Goal: Check status: Check status

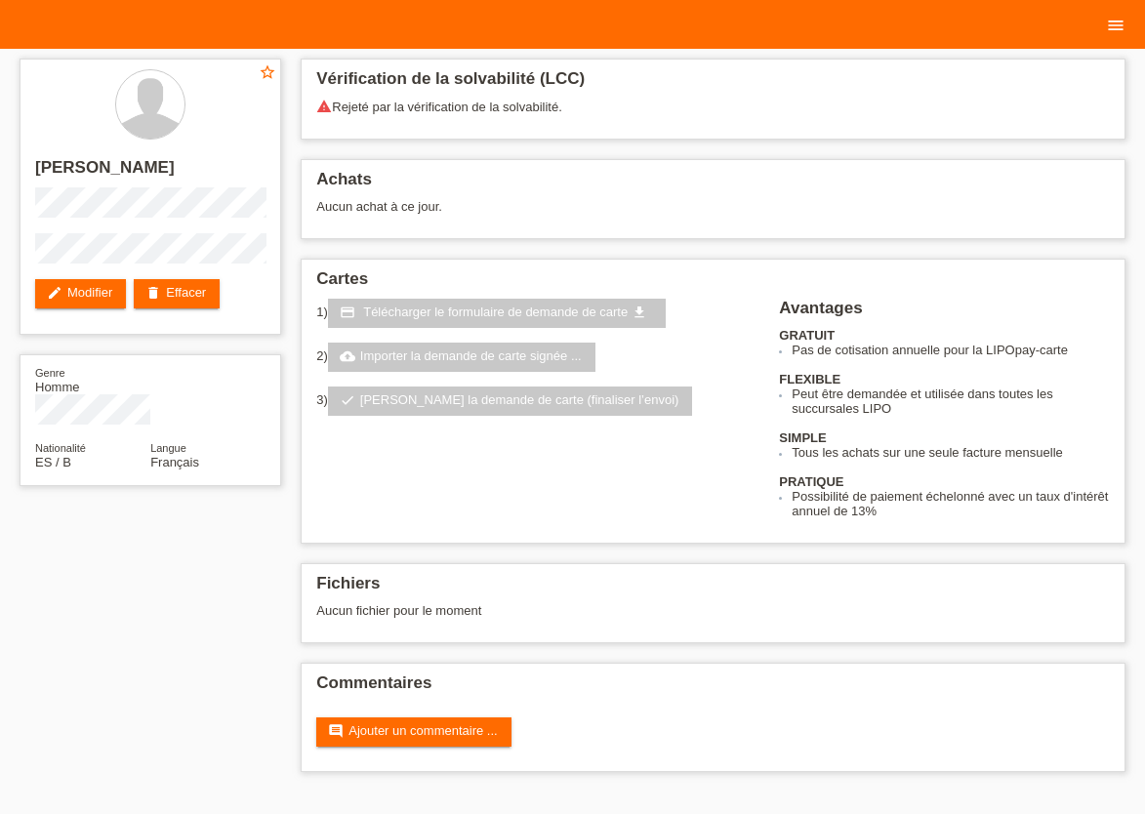
click at [1120, 21] on icon "menu" at bounding box center [1116, 26] width 20 height 20
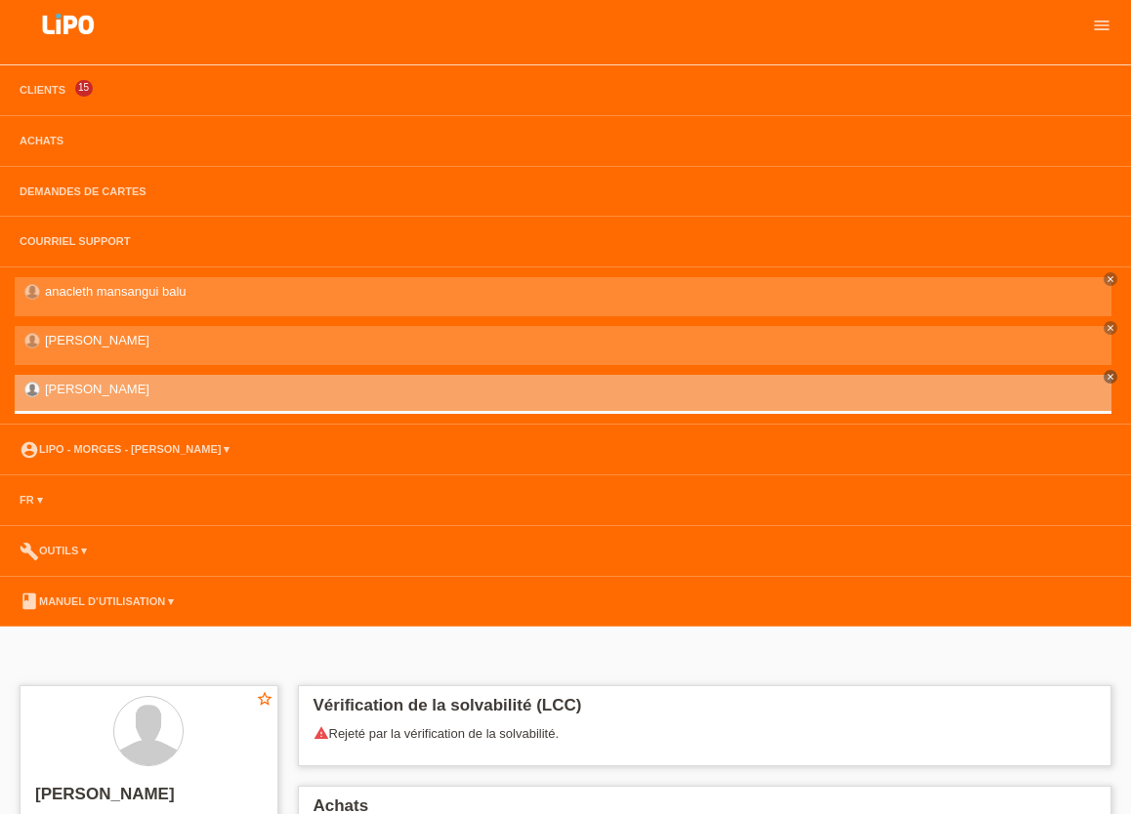
click at [41, 98] on li "Clients 15" at bounding box center [565, 90] width 1131 height 51
click at [42, 94] on link "Clients" at bounding box center [42, 90] width 65 height 12
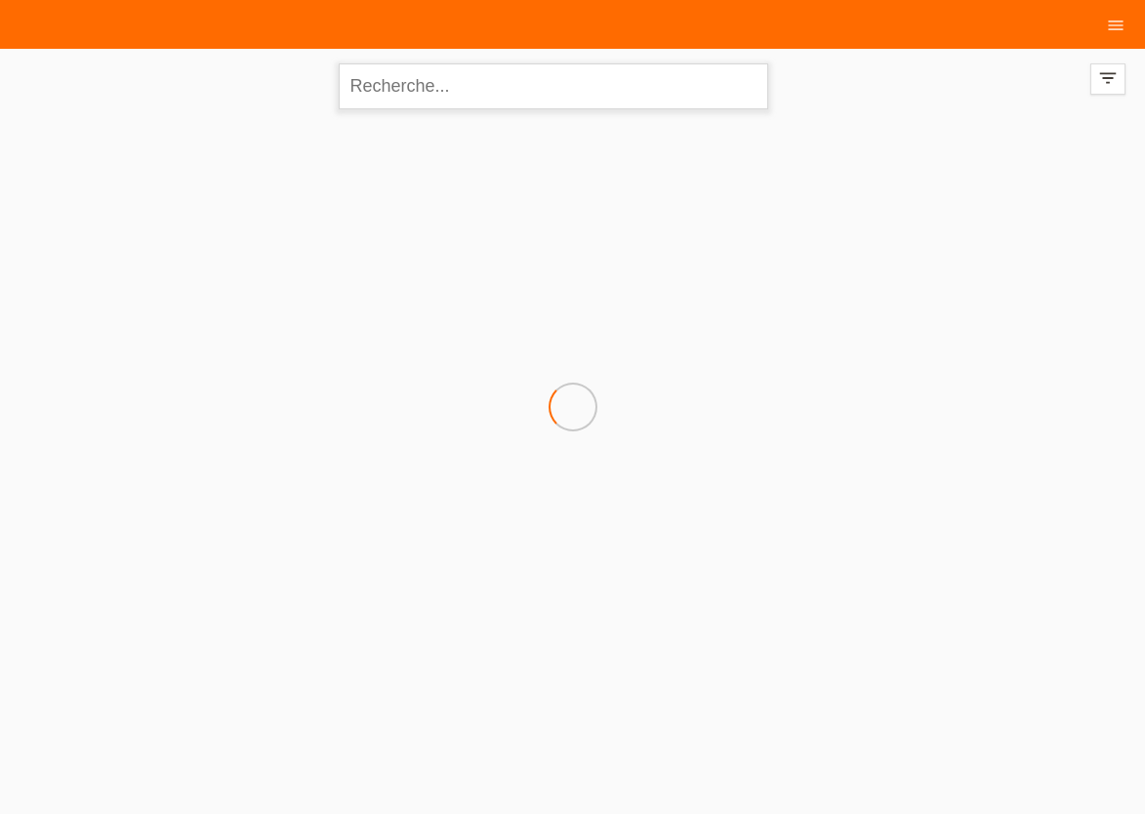
click at [420, 98] on input "text" at bounding box center [554, 86] width 430 height 46
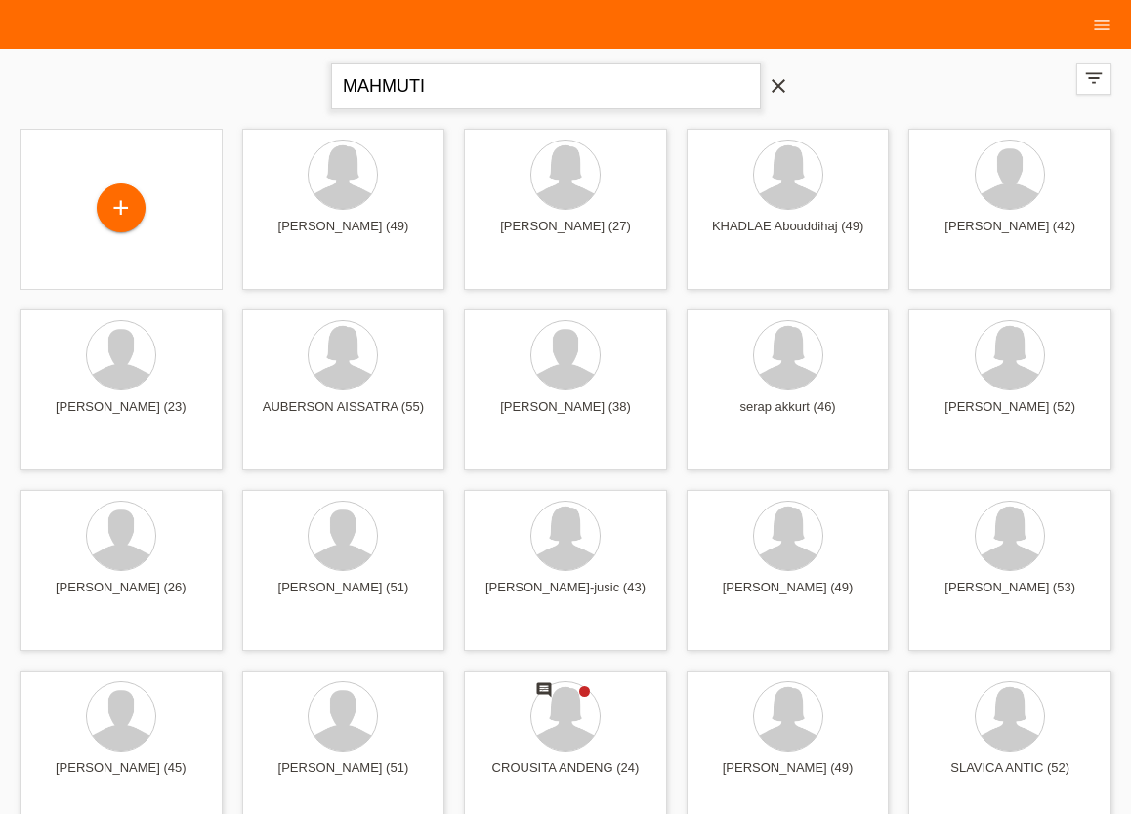
type input "MAHMUTI"
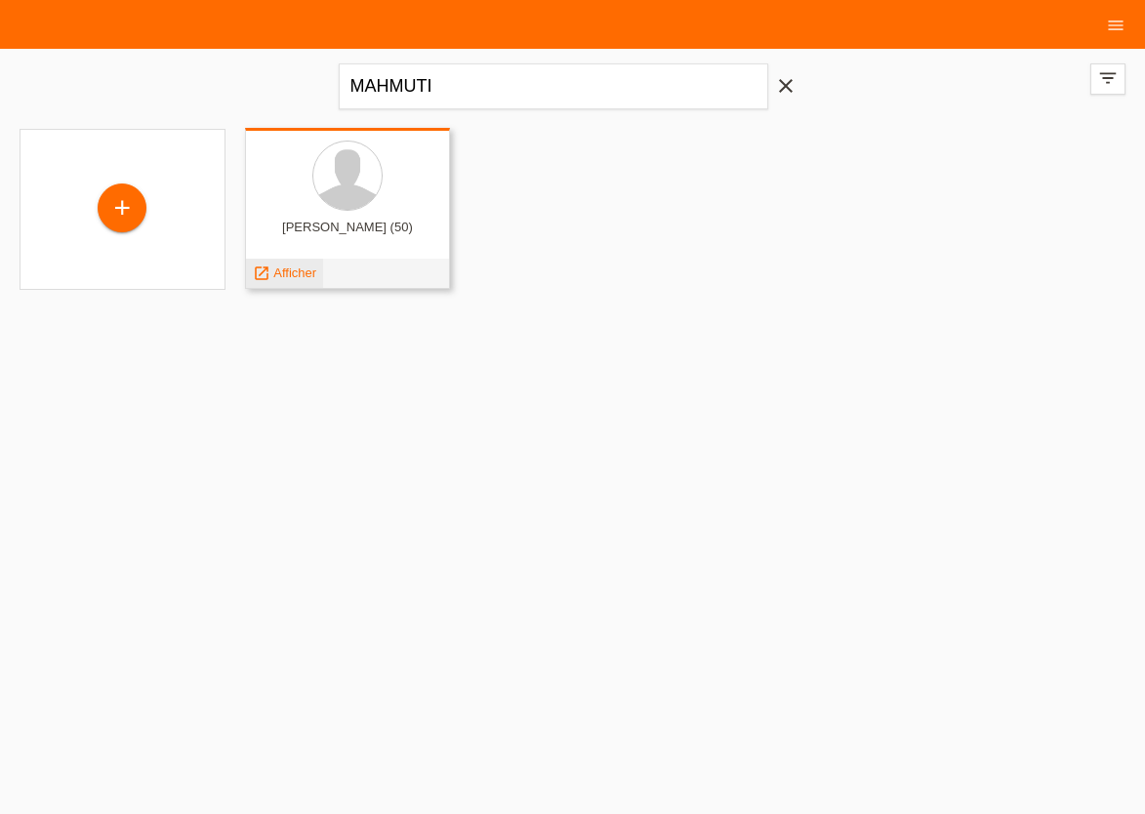
click at [292, 278] on span "Afficher" at bounding box center [294, 273] width 43 height 15
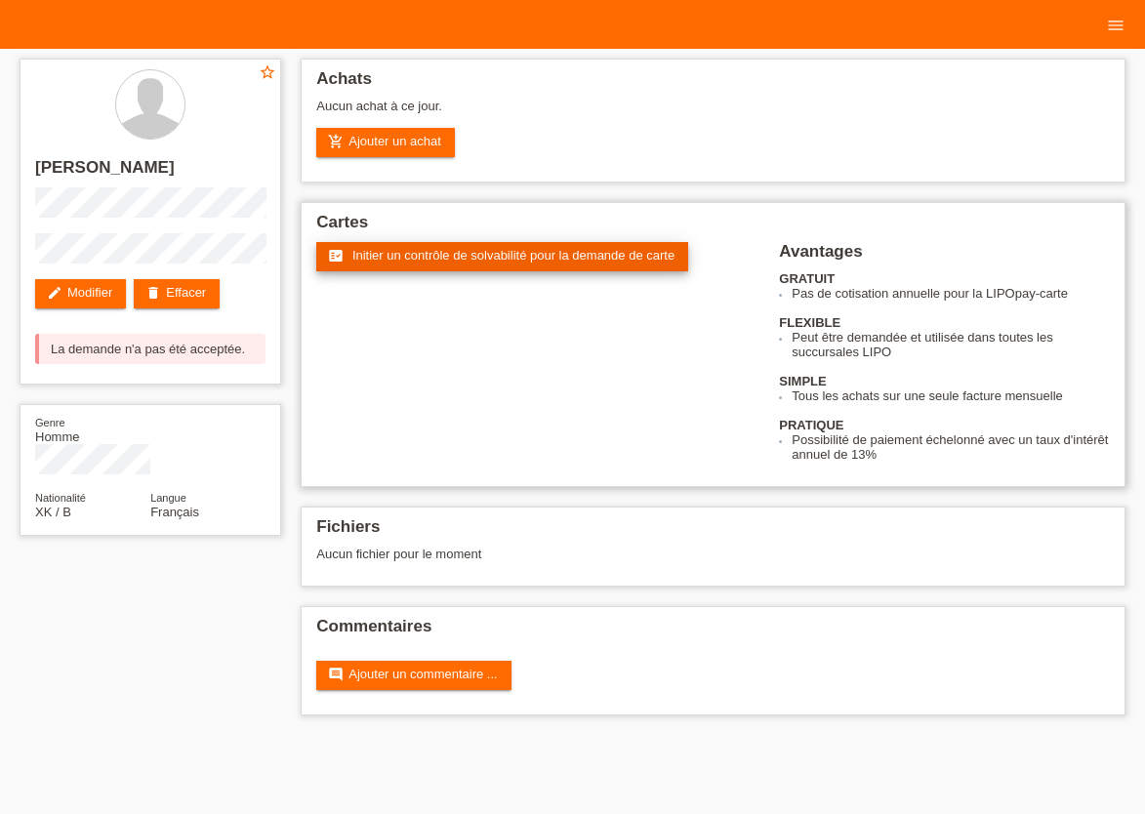
click at [422, 261] on span "Initier un contrôle de solvabilité pour la demande de carte" at bounding box center [514, 255] width 322 height 15
